Goal: Use online tool/utility: Utilize a website feature to perform a specific function

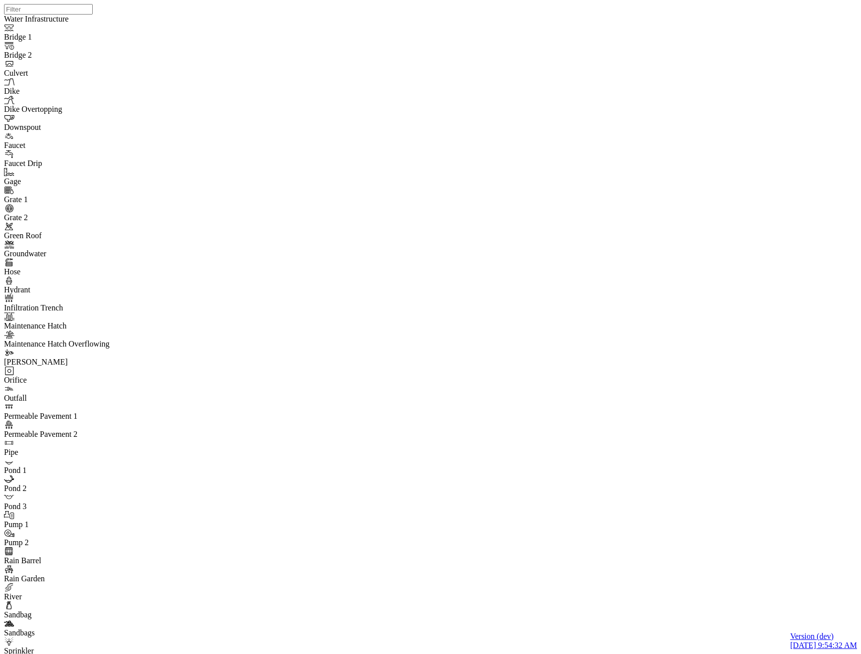
drag, startPoint x: 313, startPoint y: 199, endPoint x: 306, endPoint y: 211, distance: 13.9
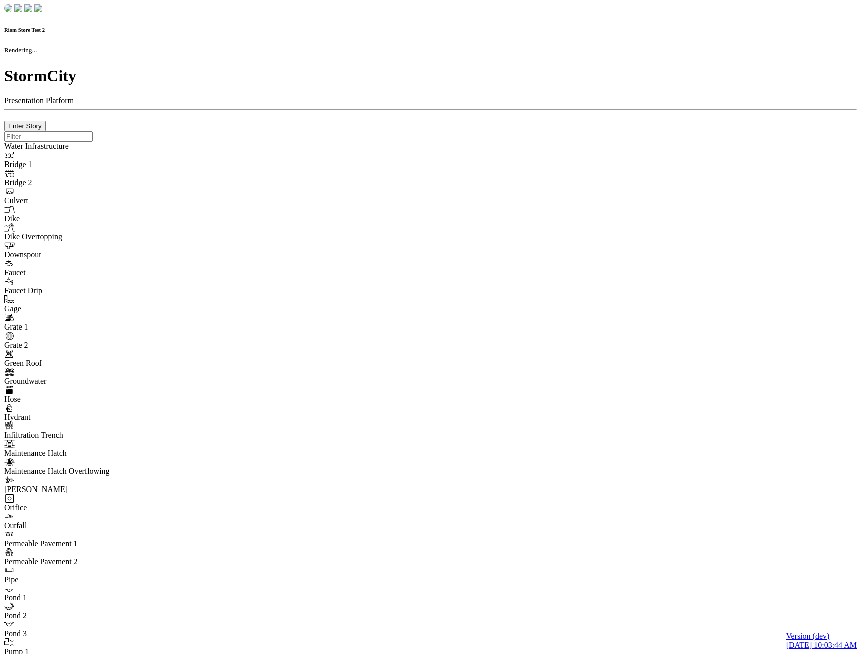
checkbox input "true"
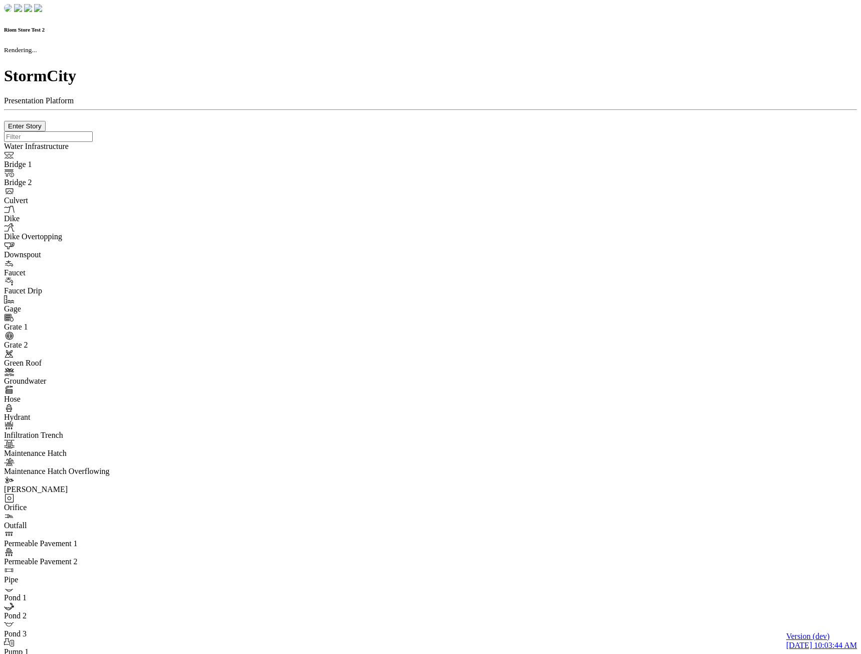
type input "0m"
type textarea "Depth = 0"
checkbox input "true"
select select "CIRCLE"
type input "7"
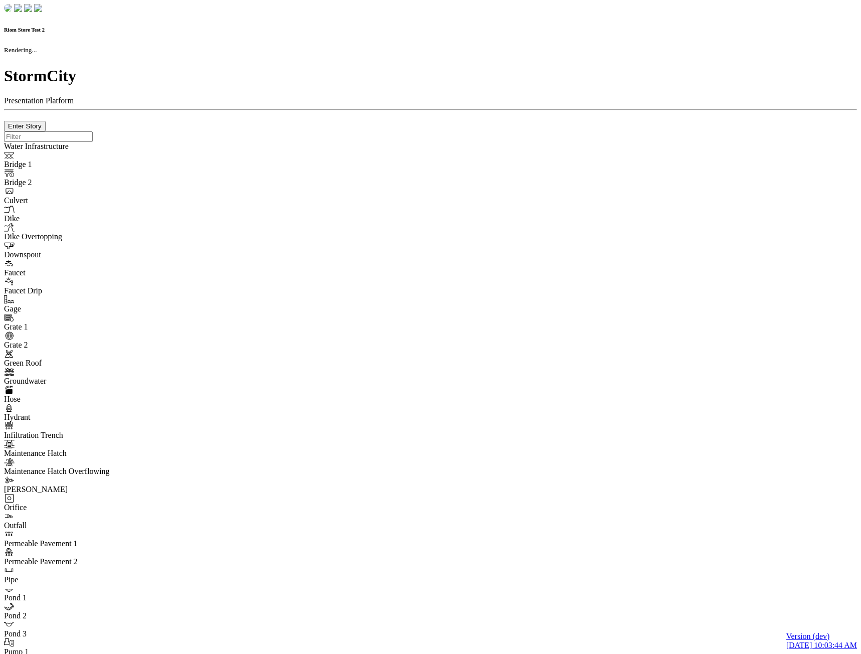
checkbox input "true"
type input "0"
type textarea "<i class="far fa-building"></i>"
type input "7"
select select "None"
